Goal: Transaction & Acquisition: Purchase product/service

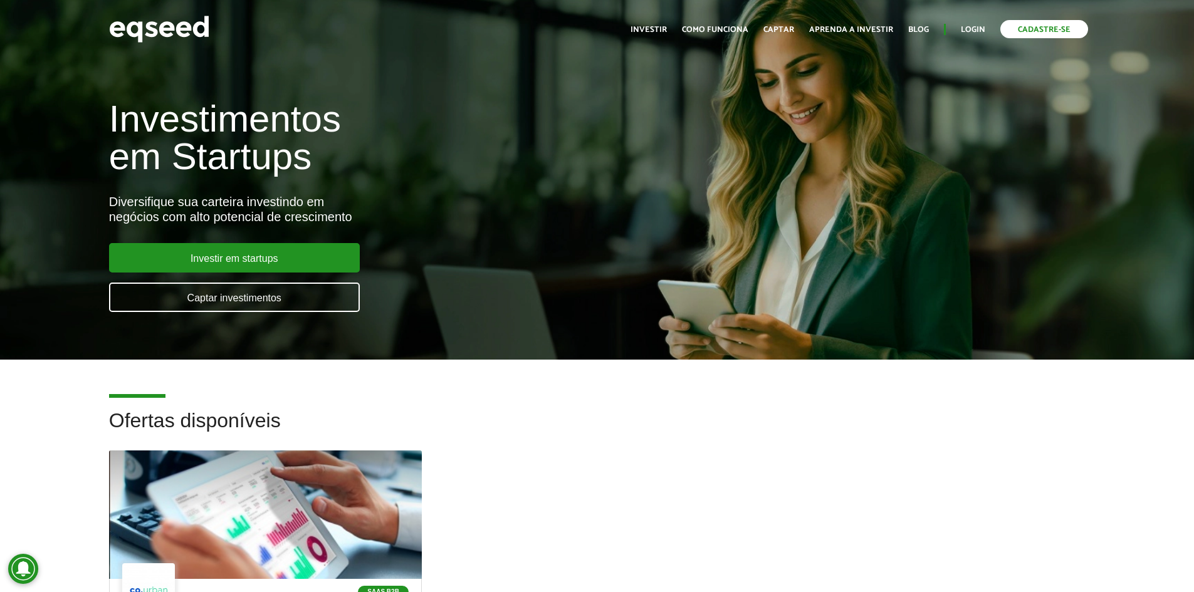
click at [1044, 34] on link "Cadastre-se" at bounding box center [1044, 29] width 88 height 18
click at [971, 31] on link "Login" at bounding box center [973, 30] width 24 height 8
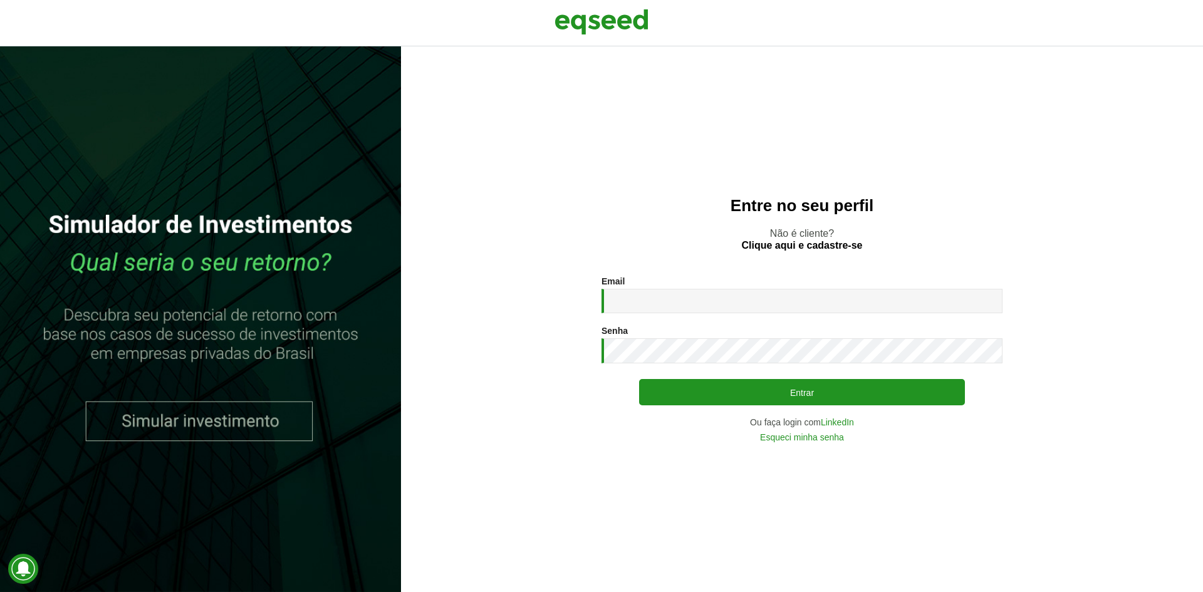
click at [750, 280] on div "Email * Digite seu endereço de e-mail." at bounding box center [802, 294] width 401 height 37
drag, startPoint x: 762, startPoint y: 294, endPoint x: 775, endPoint y: 301, distance: 14.9
click at [762, 294] on input "Email *" at bounding box center [802, 301] width 401 height 24
type input "**********"
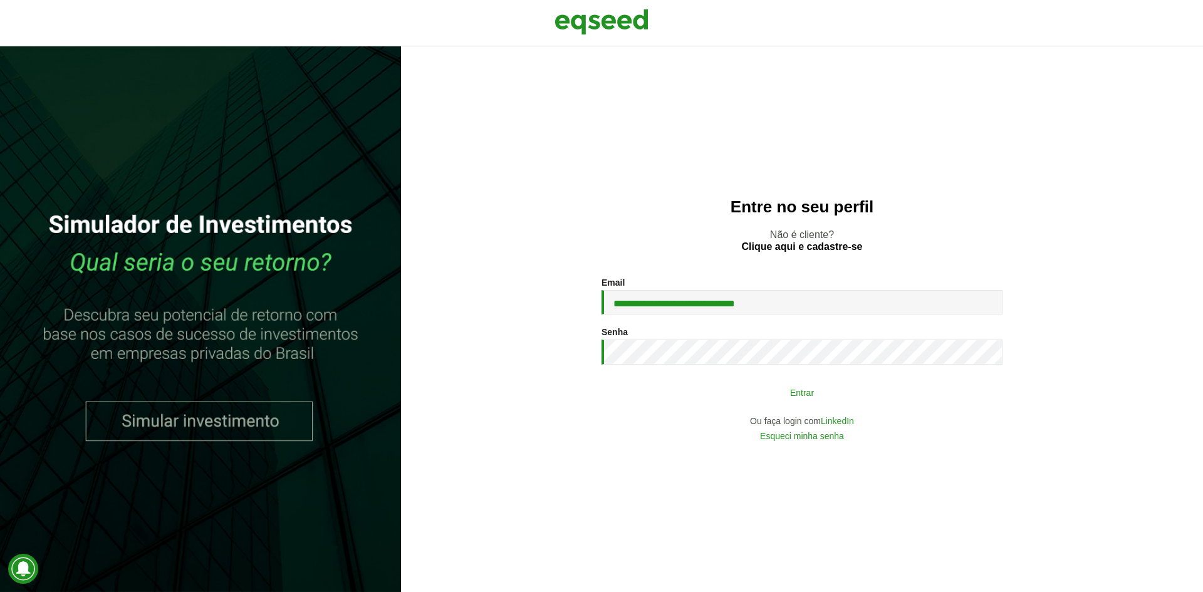
click at [801, 394] on button "Entrar" at bounding box center [802, 392] width 326 height 24
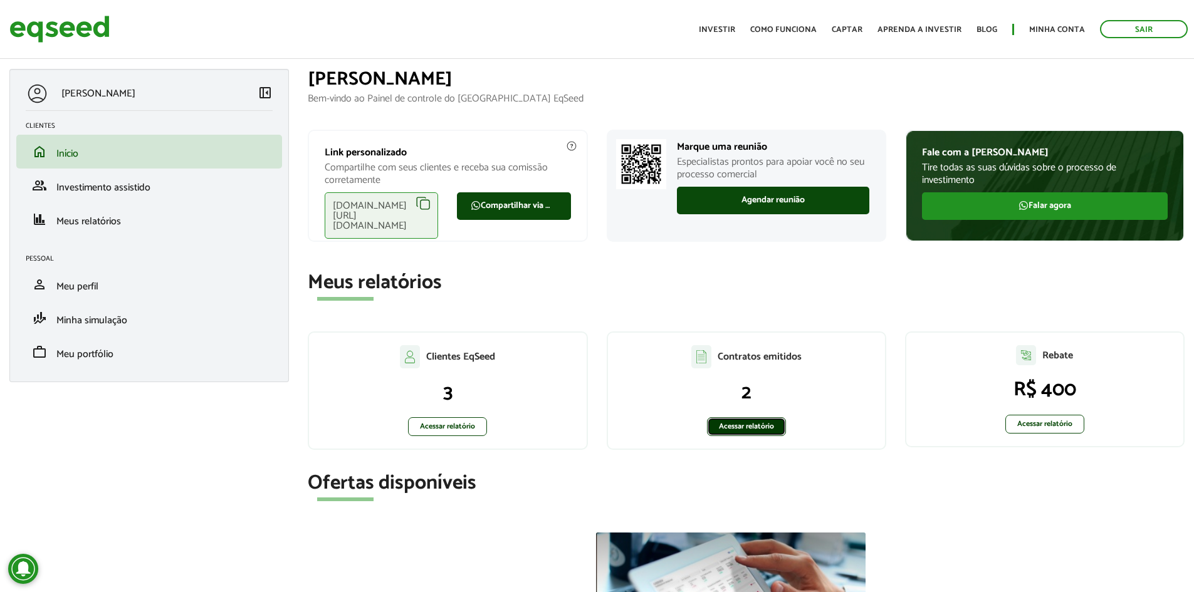
click at [773, 432] on link "Acessar relatório" at bounding box center [746, 426] width 79 height 19
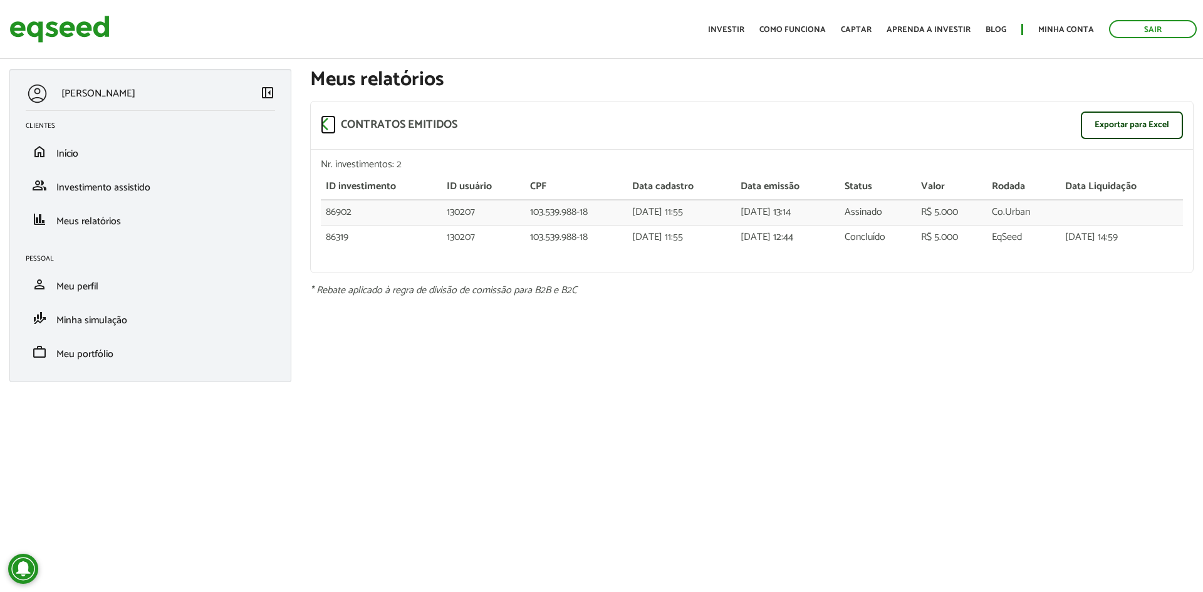
click at [326, 122] on span "arrow_back_ios" at bounding box center [328, 124] width 15 height 15
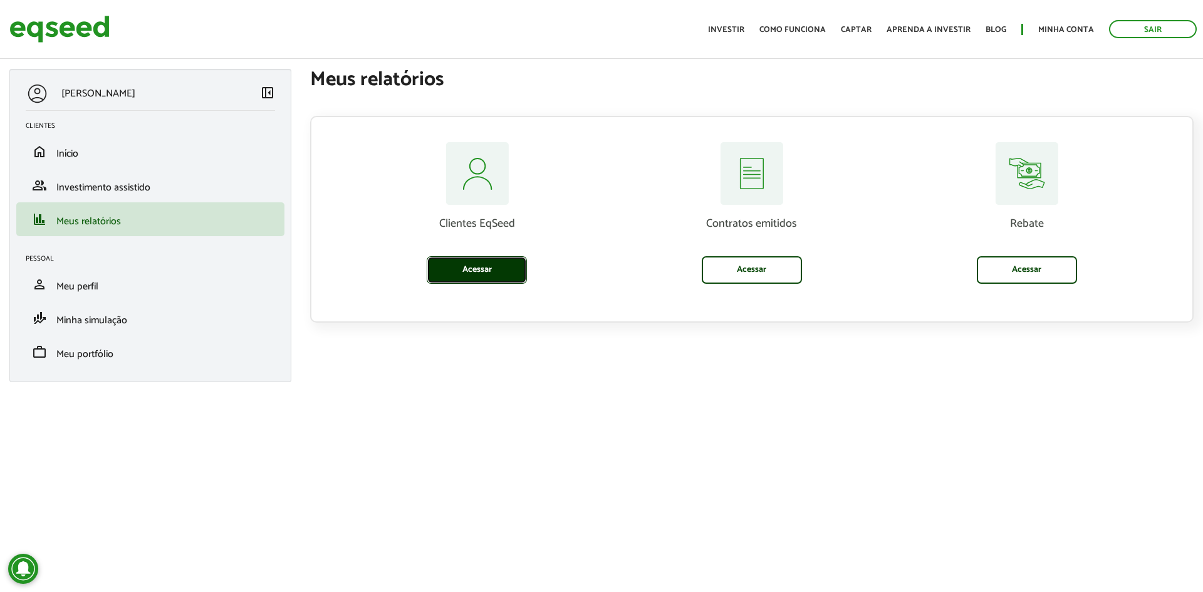
click at [459, 278] on link "Acessar" at bounding box center [477, 270] width 100 height 28
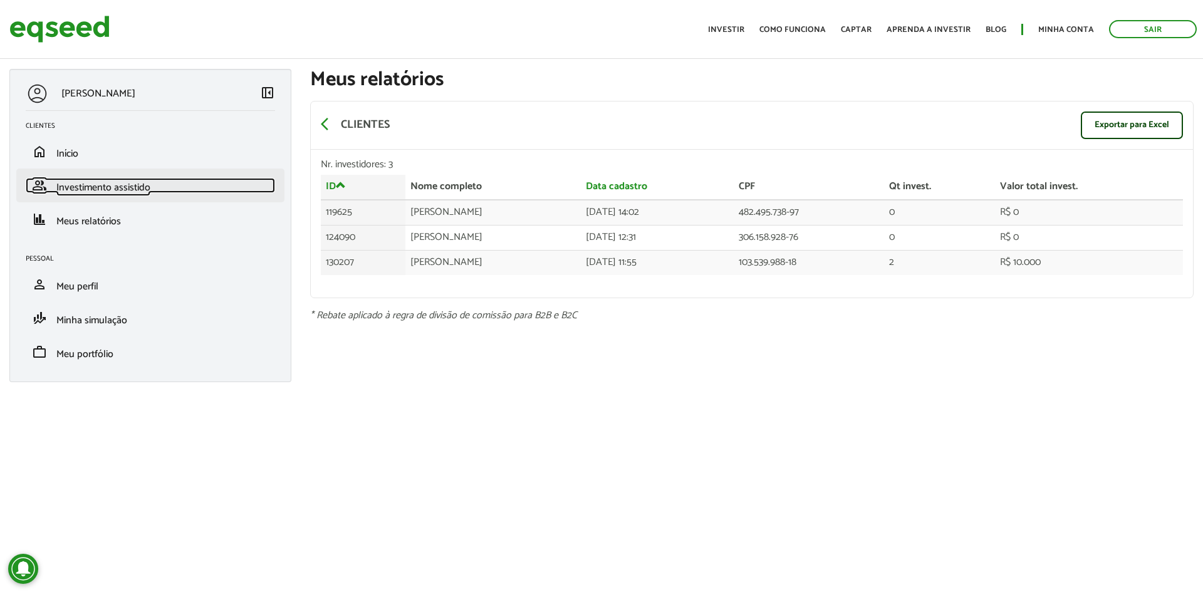
click at [100, 189] on span "Investimento assistido" at bounding box center [103, 187] width 94 height 17
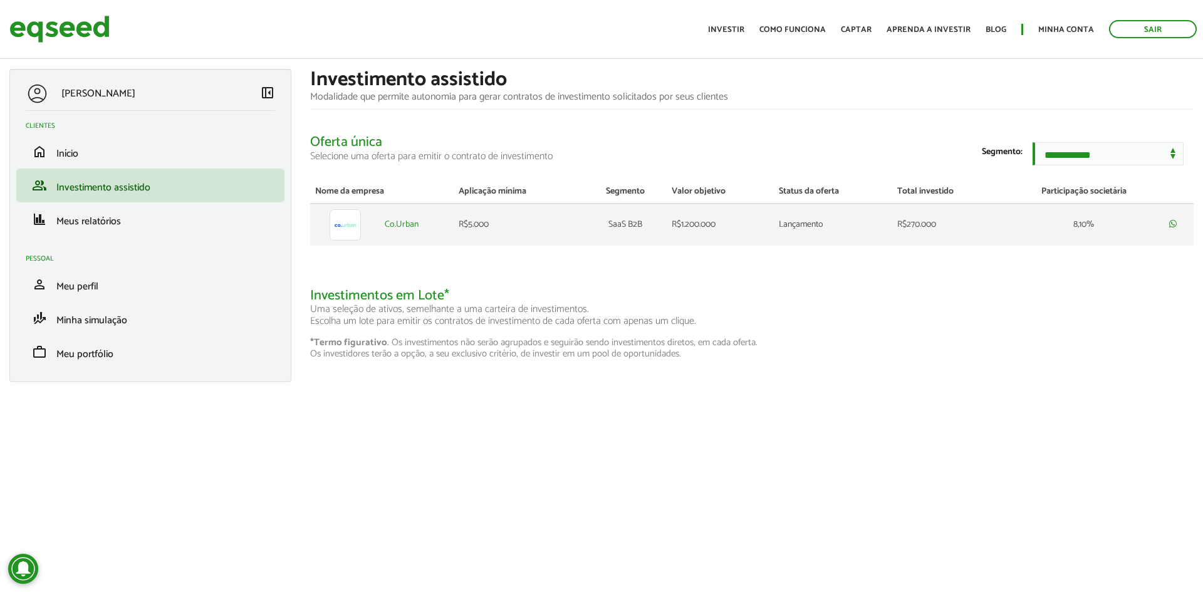
click at [341, 241] on img at bounding box center [345, 224] width 31 height 31
click at [103, 153] on link "home Início" at bounding box center [150, 151] width 249 height 15
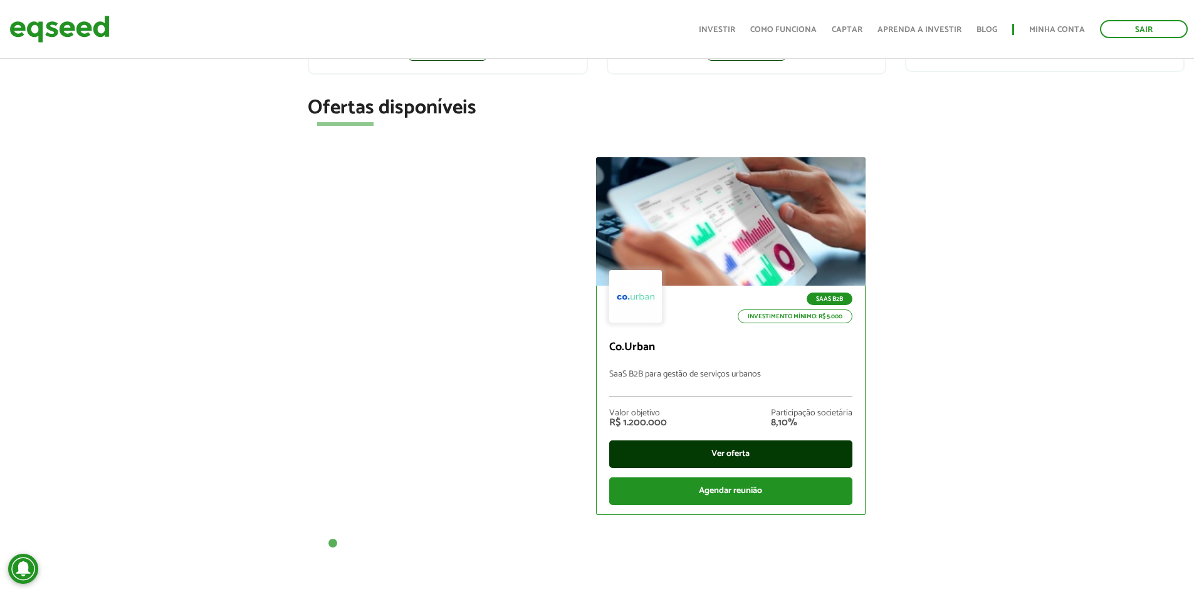
scroll to position [376, 0]
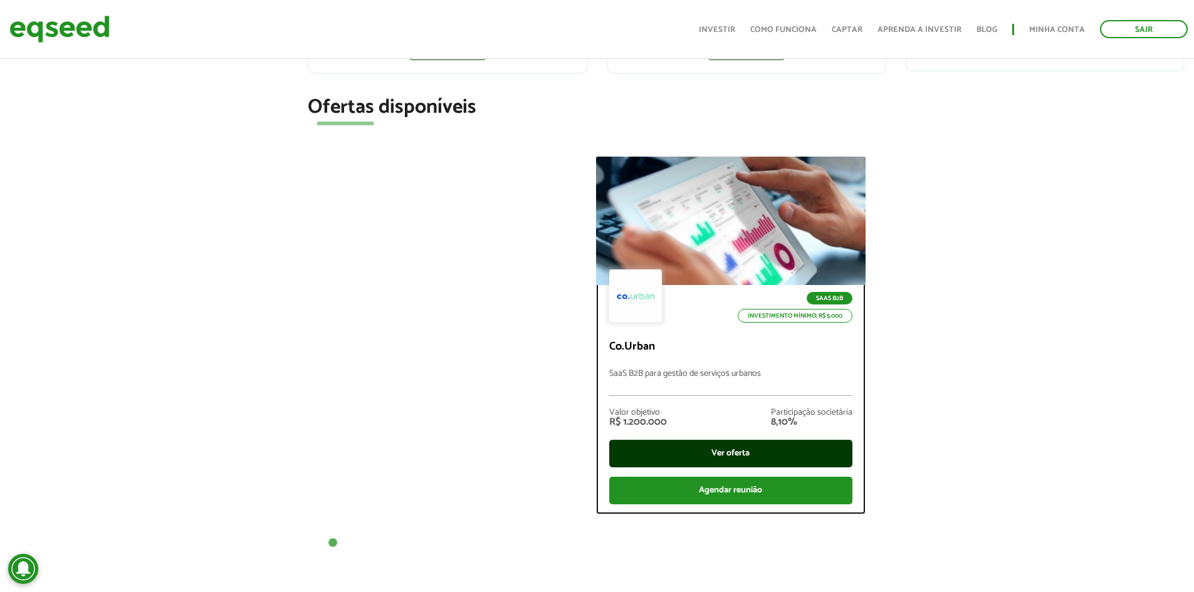
drag, startPoint x: 683, startPoint y: 458, endPoint x: 671, endPoint y: 449, distance: 14.8
click at [683, 458] on div "Ver oferta" at bounding box center [730, 454] width 243 height 28
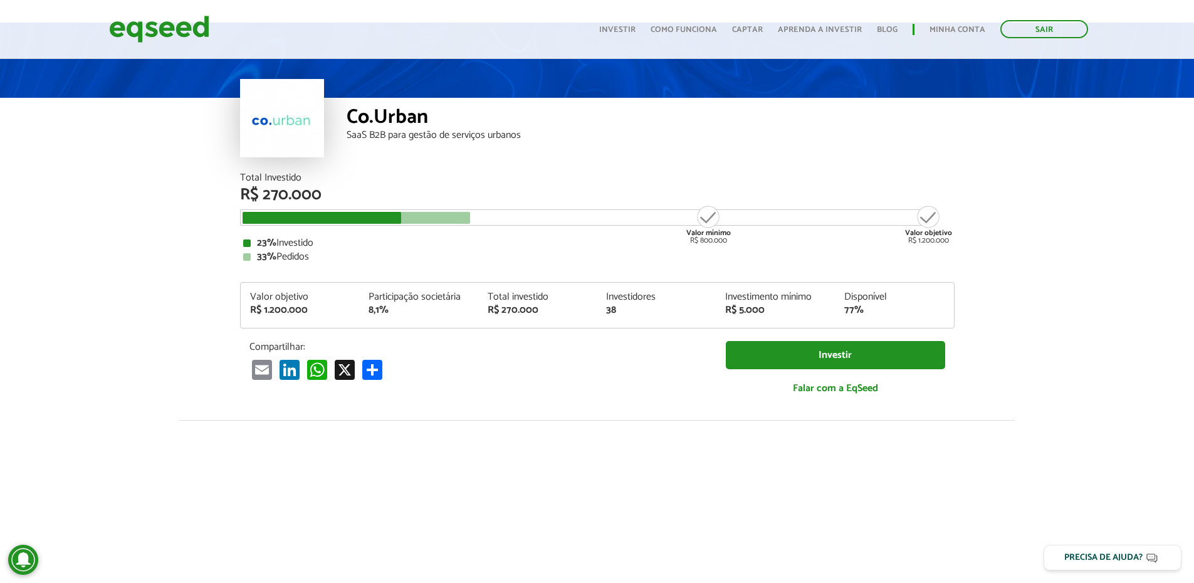
scroll to position [125, 0]
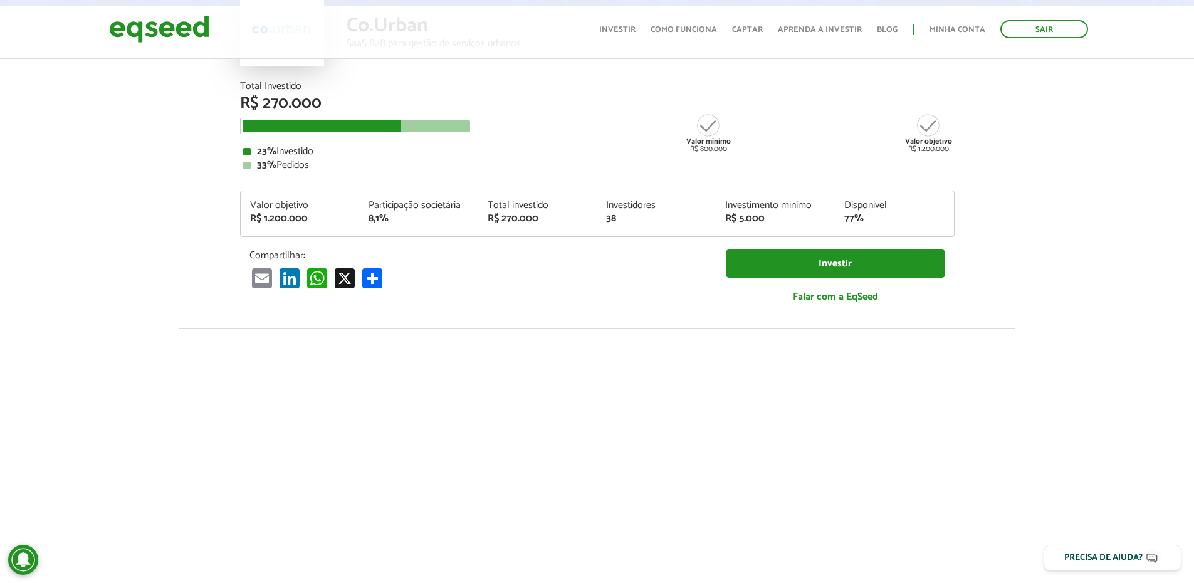
click at [467, 128] on div at bounding box center [357, 126] width 228 height 12
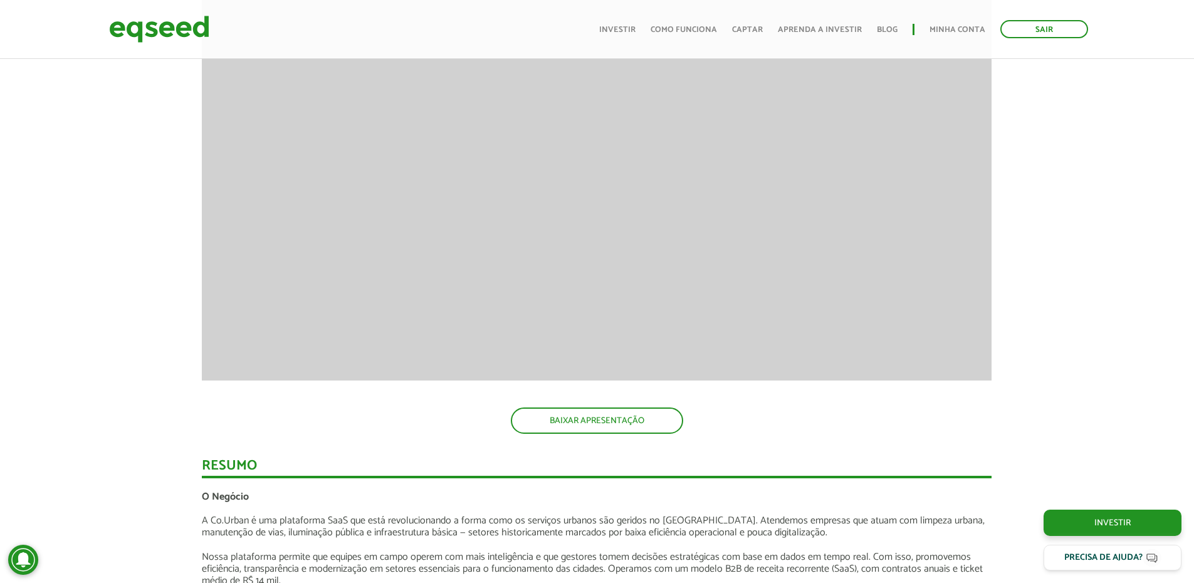
scroll to position [1316, 0]
